Goal: Obtain resource: Download file/media

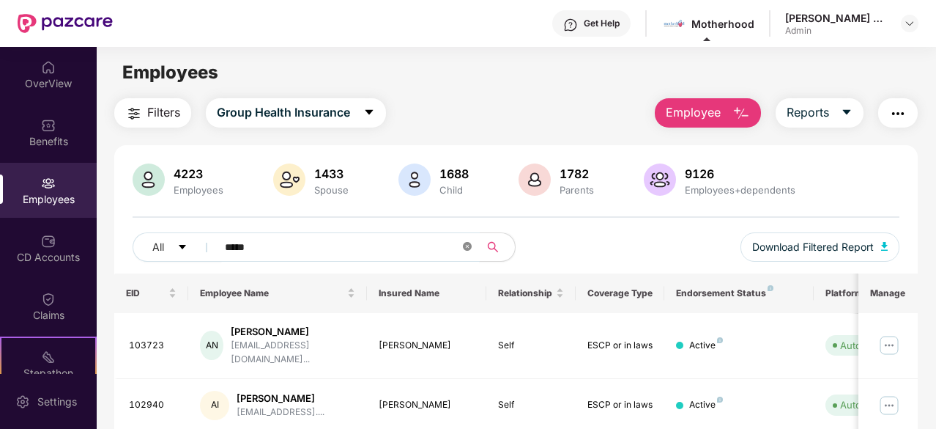
click at [464, 248] on icon "close-circle" at bounding box center [467, 246] width 9 height 9
click at [41, 184] on img at bounding box center [48, 183] width 15 height 15
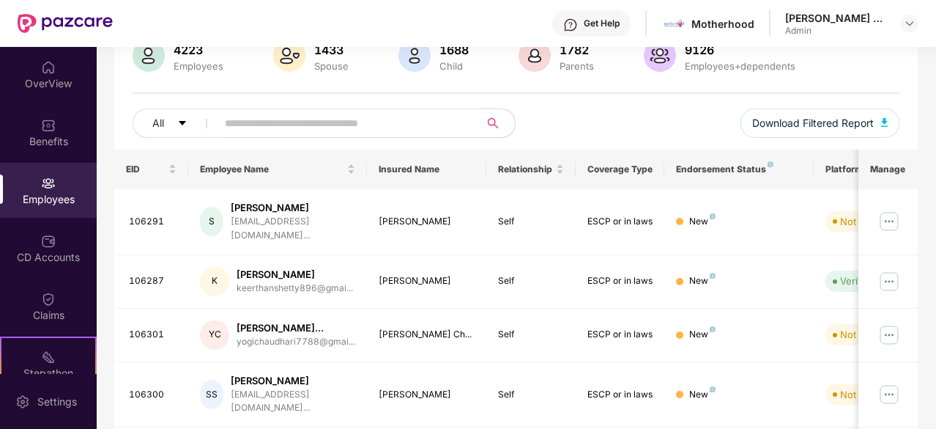
scroll to position [147, 0]
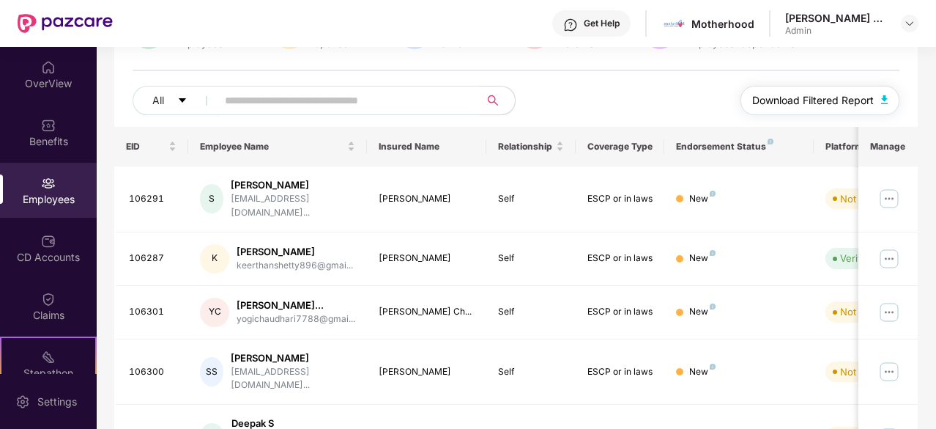
click at [883, 97] on img "button" at bounding box center [884, 99] width 7 height 9
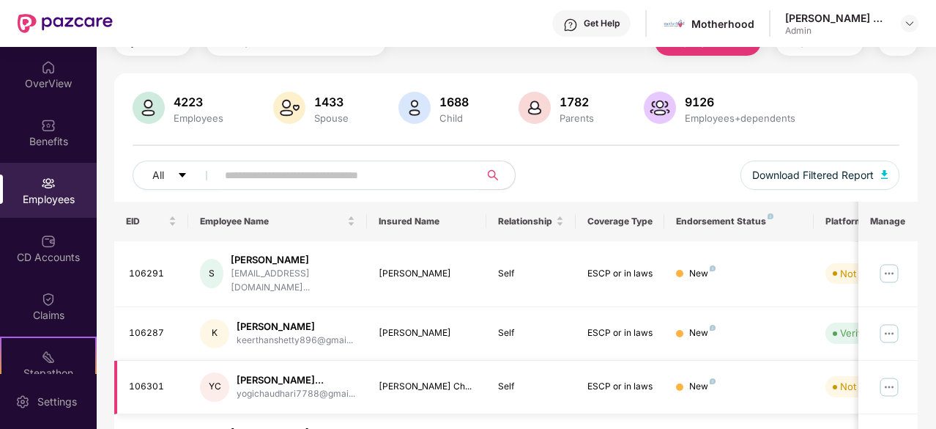
scroll to position [0, 0]
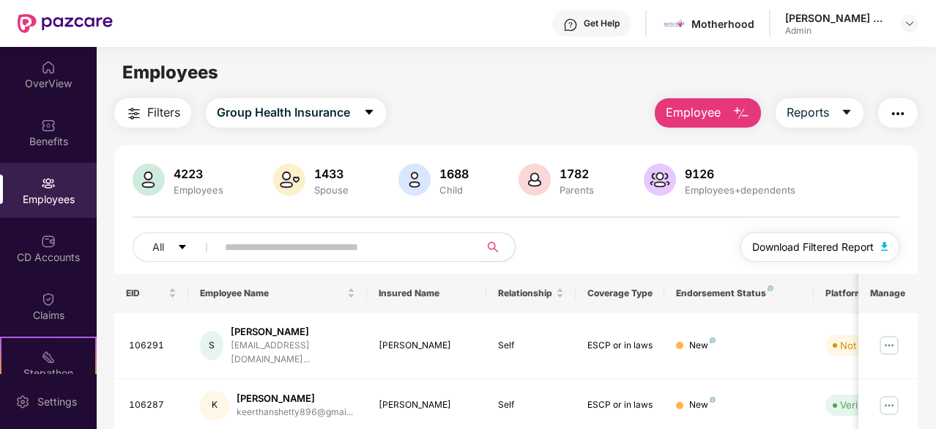
click at [829, 247] on span "Download Filtered Report" at bounding box center [813, 247] width 122 height 16
click at [850, 112] on icon "caret-down" at bounding box center [847, 112] width 8 height 5
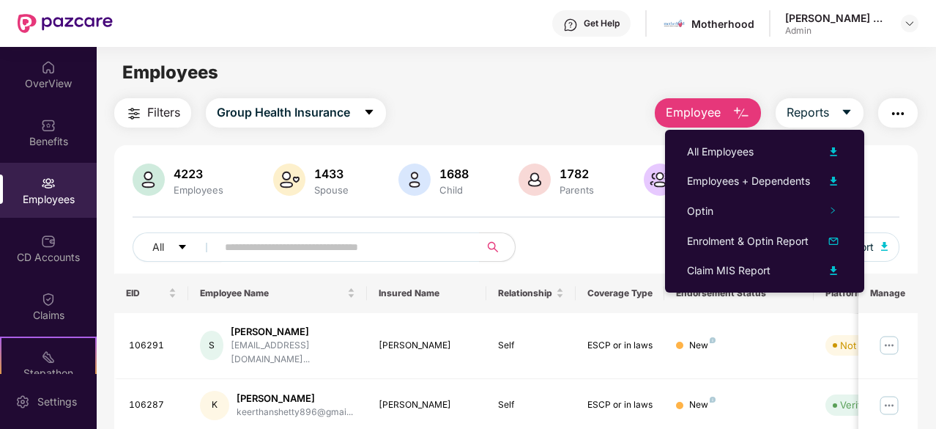
click at [577, 107] on div "Filters Group Health Insurance Employee Reports" at bounding box center [516, 112] width 804 height 29
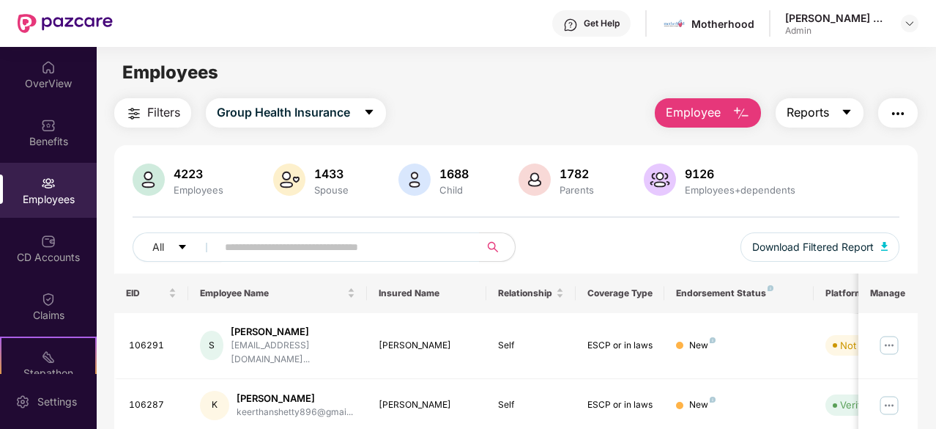
click at [839, 114] on button "Reports" at bounding box center [820, 112] width 88 height 29
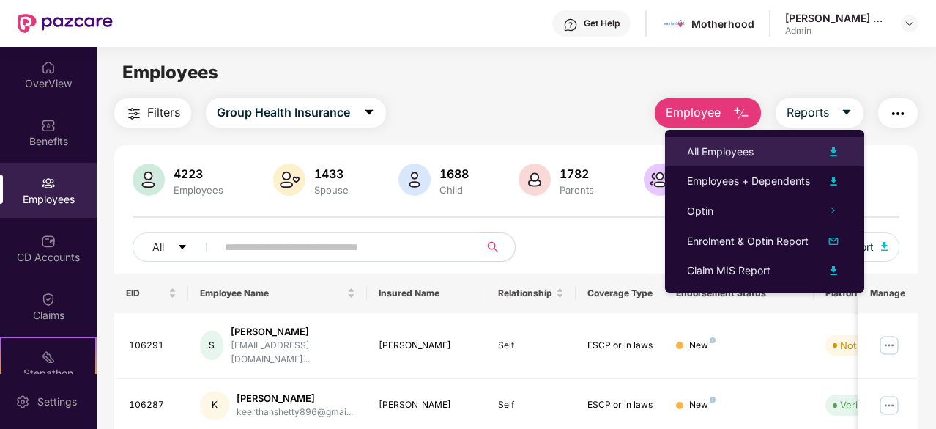
click at [837, 155] on img at bounding box center [834, 152] width 18 height 18
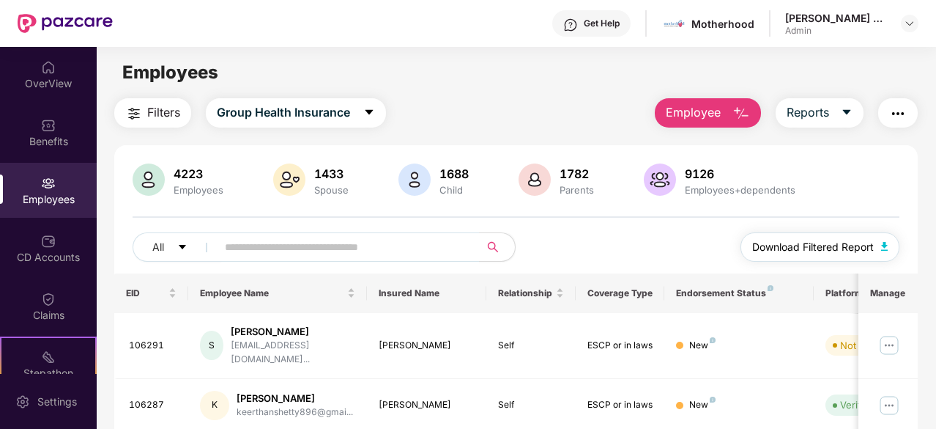
click at [887, 245] on img "button" at bounding box center [884, 246] width 7 height 9
